Goal: Navigation & Orientation: Find specific page/section

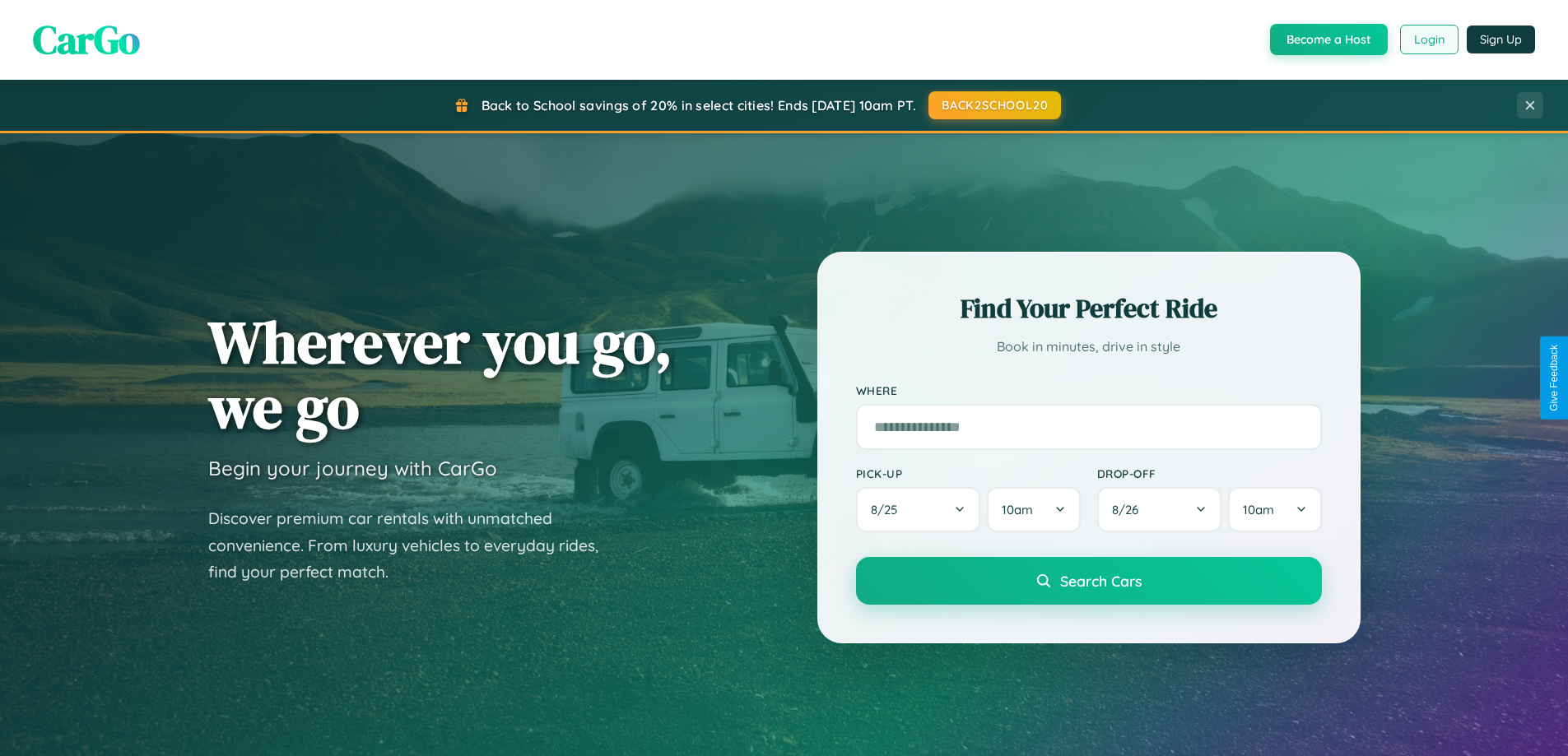
click at [1428, 40] on button "Login" at bounding box center [1429, 40] width 58 height 30
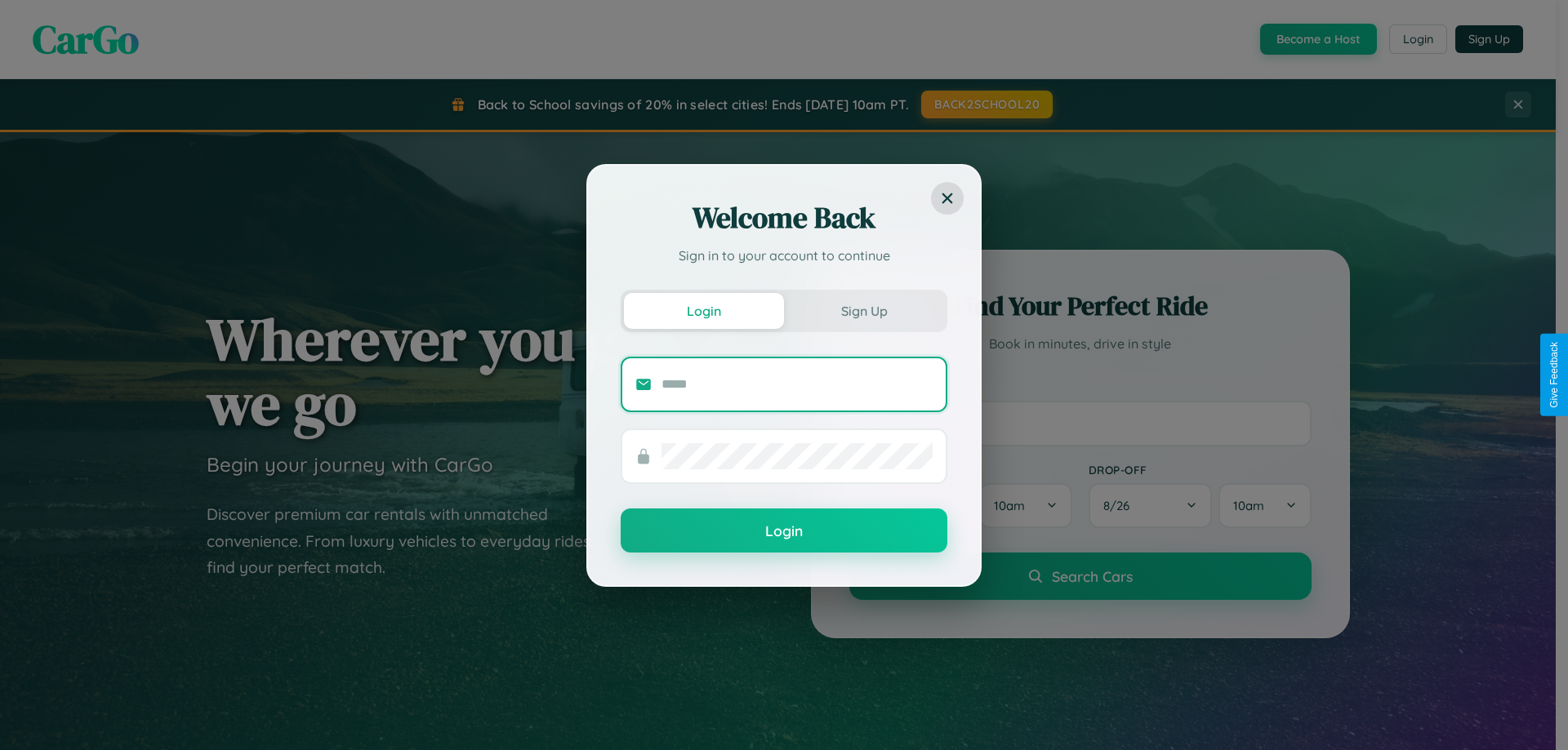
click at [797, 383] on input "text" at bounding box center [797, 384] width 271 height 26
type input "**********"
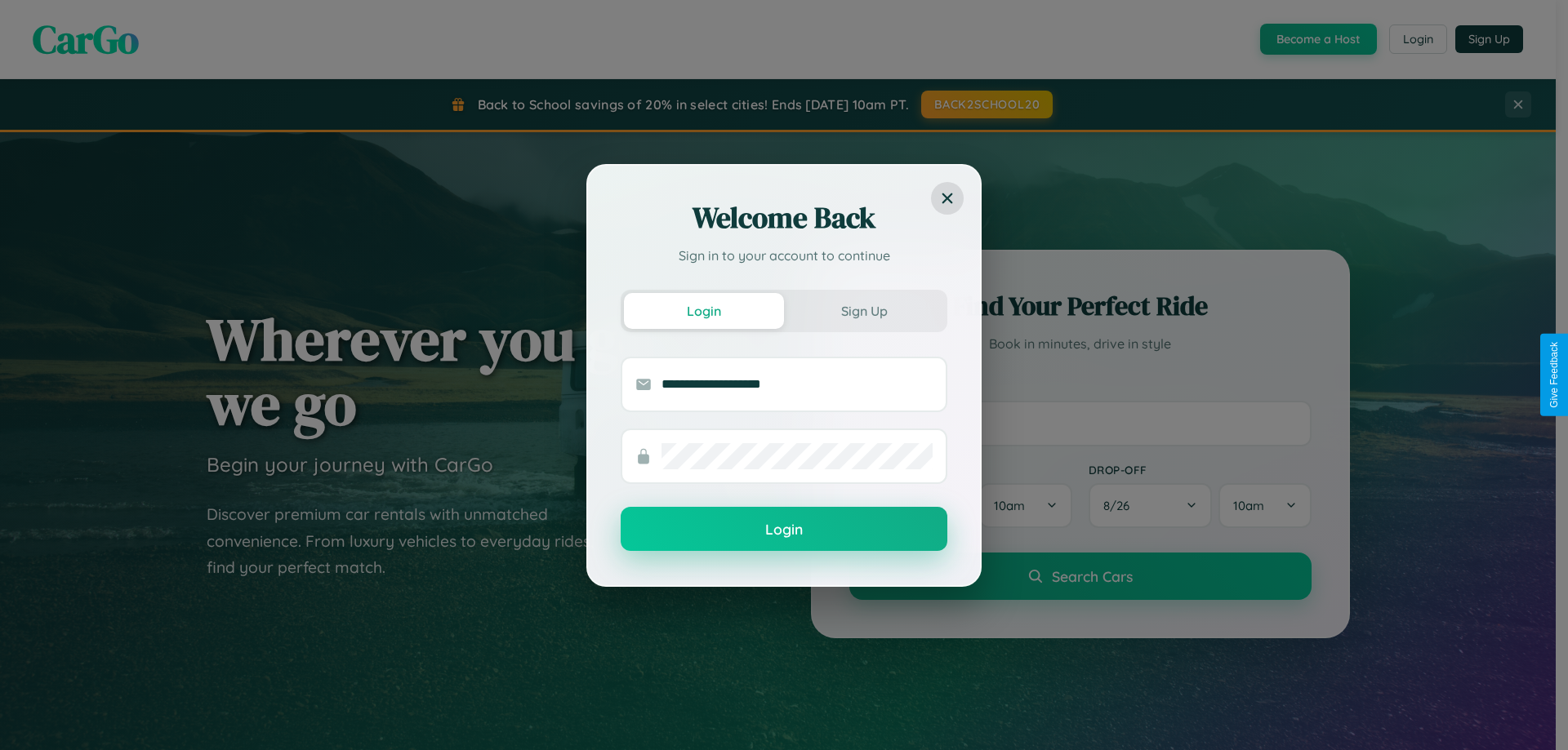
click at [784, 530] on button "Login" at bounding box center [784, 529] width 326 height 44
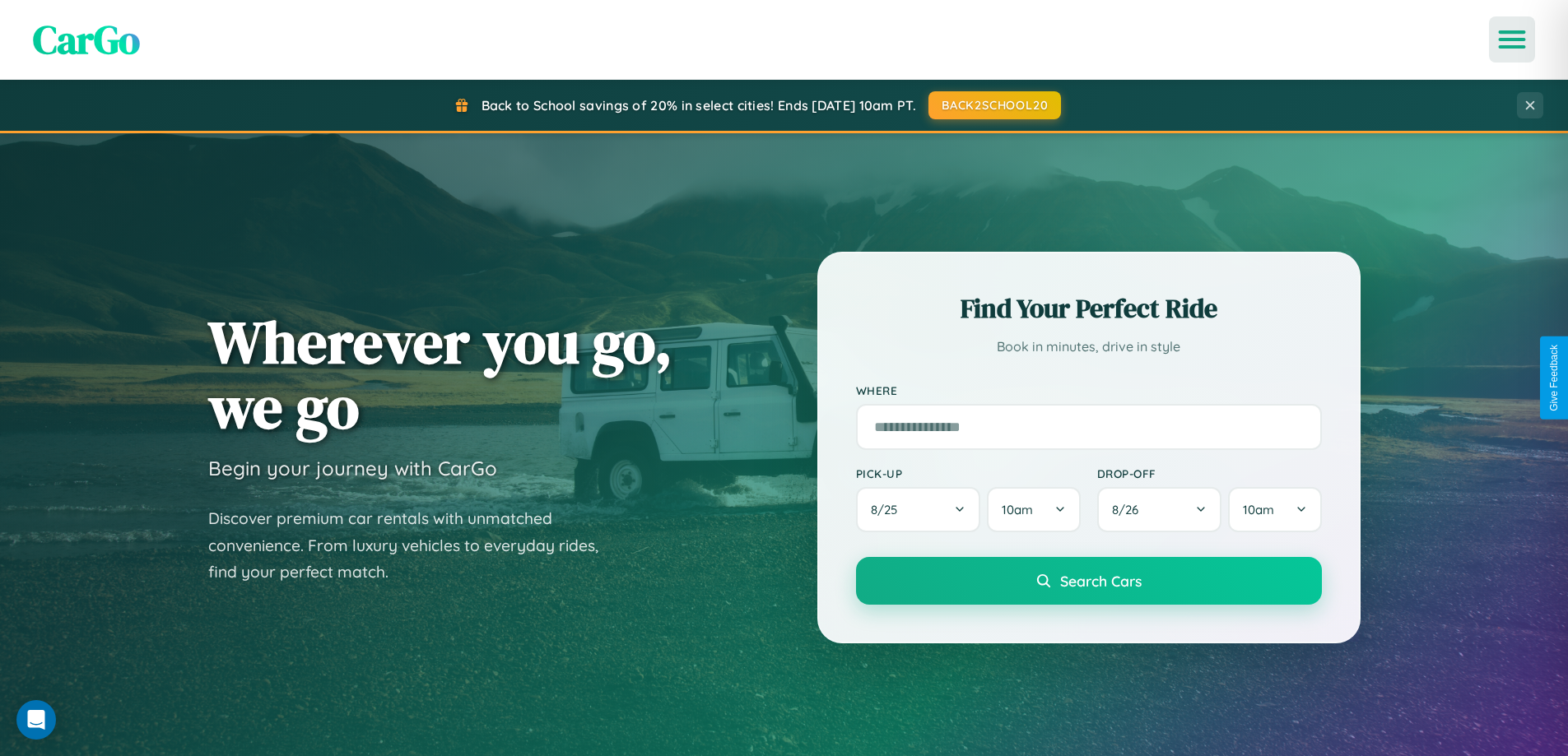
click at [1512, 40] on icon "Open menu" at bounding box center [1512, 39] width 24 height 15
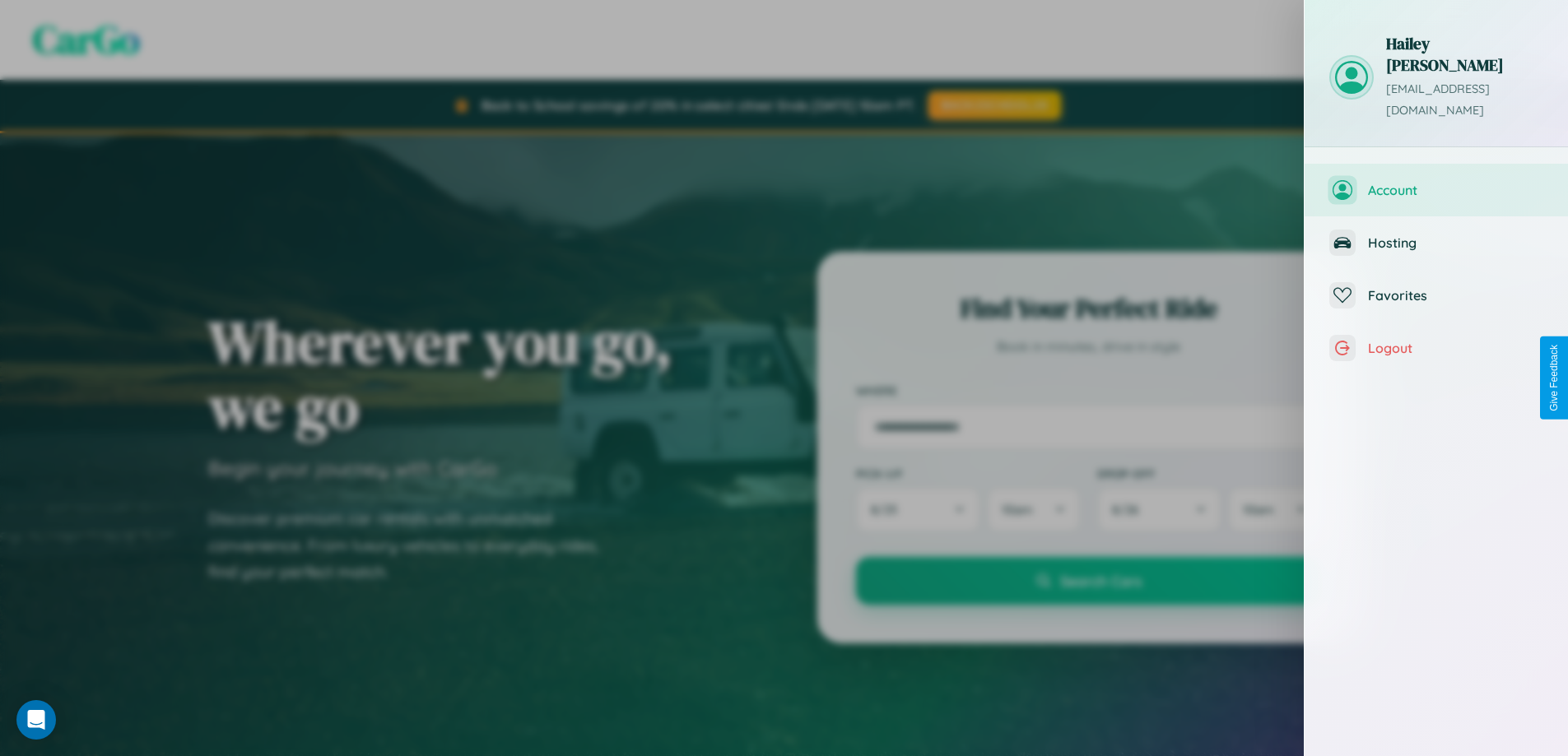
click at [1436, 182] on span "Account" at bounding box center [1456, 190] width 175 height 17
